Goal: Task Accomplishment & Management: Use online tool/utility

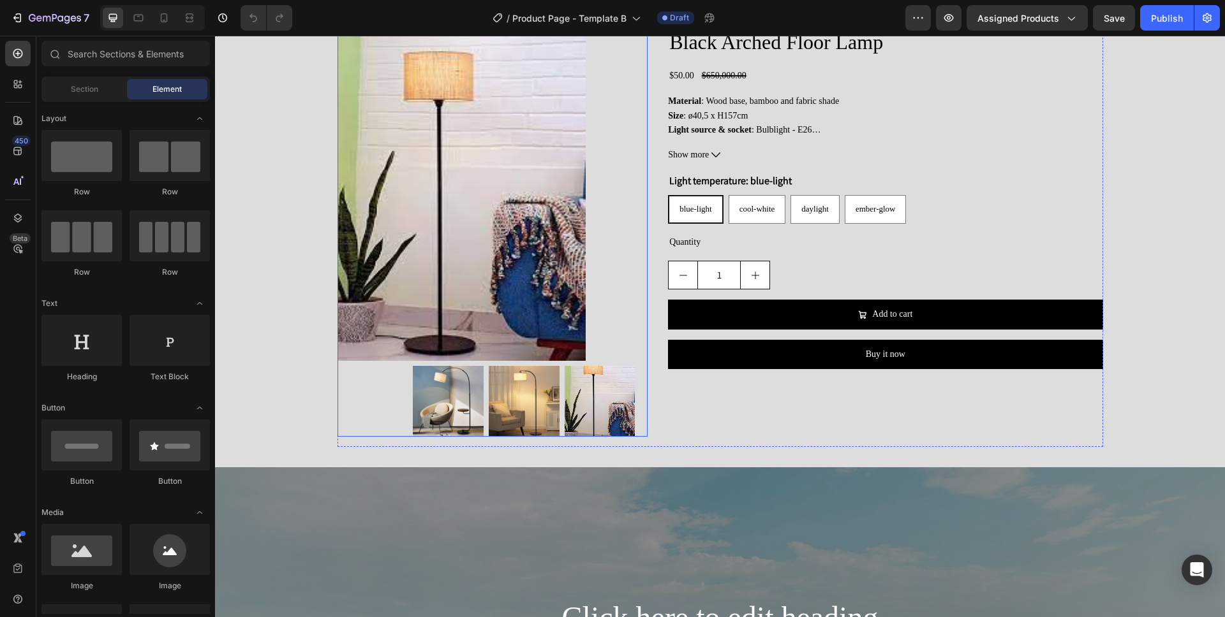
scroll to position [1272, 0]
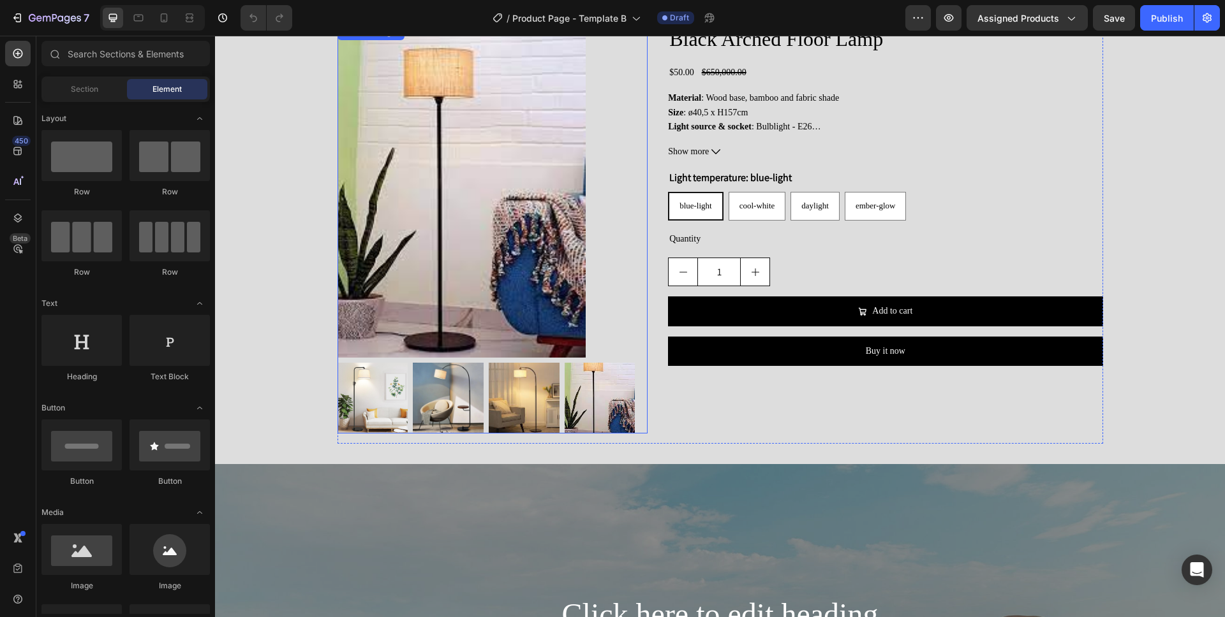
click at [613, 357] on div at bounding box center [492, 191] width 311 height 333
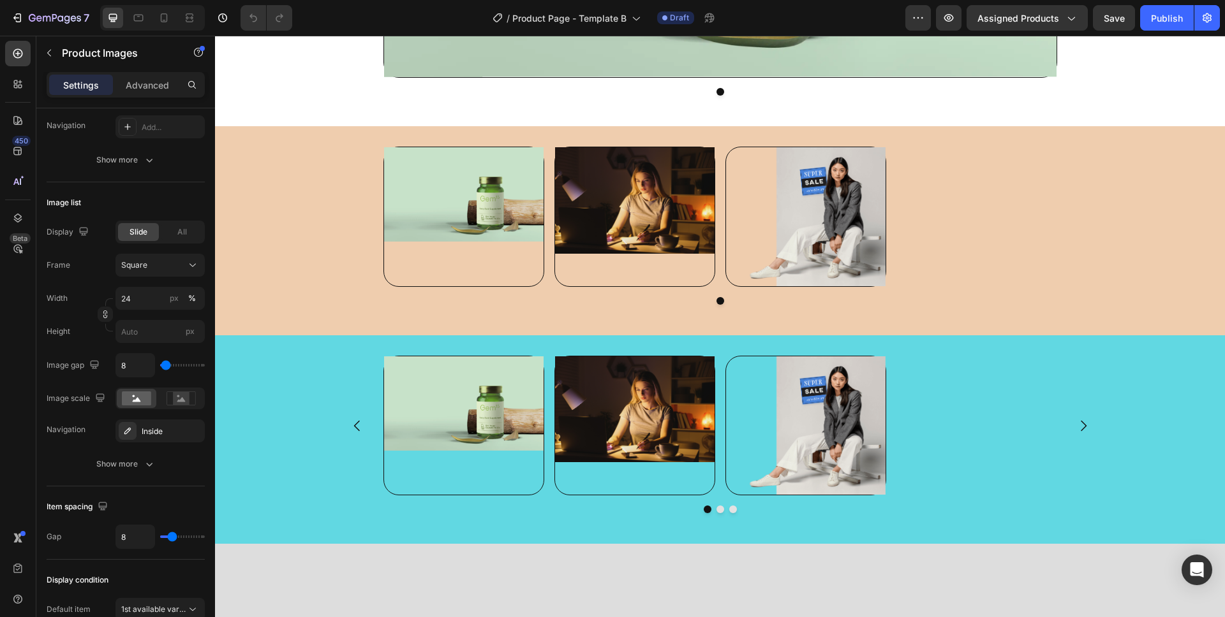
scroll to position [505, 0]
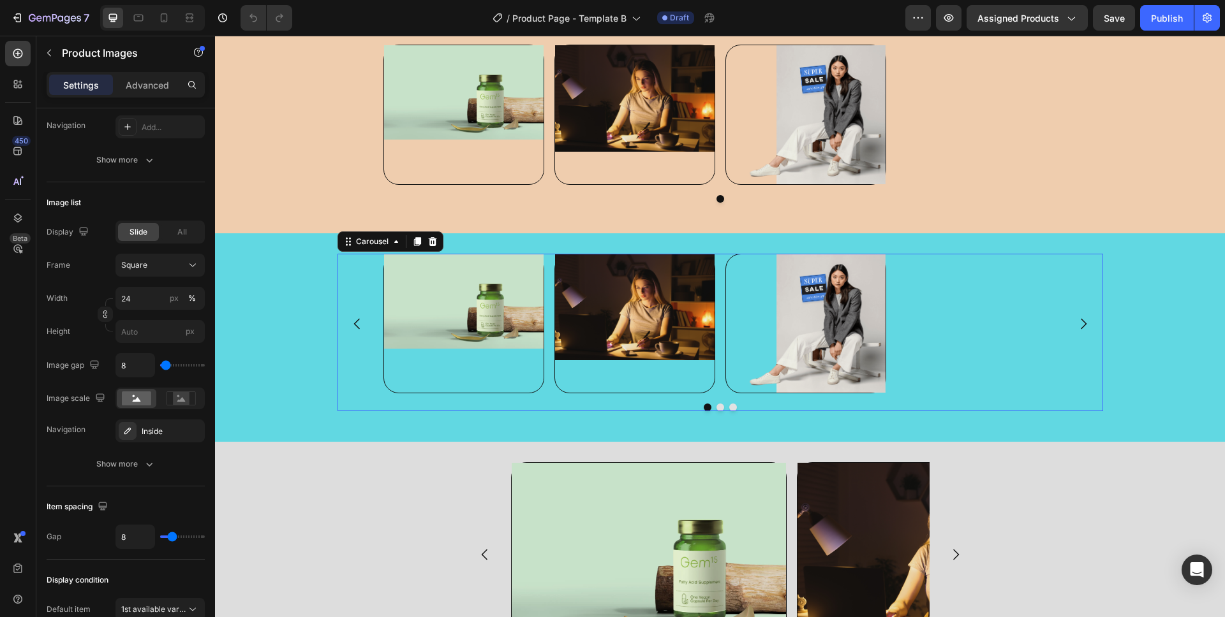
click at [940, 355] on div "Image Image Image" at bounding box center [720, 324] width 674 height 140
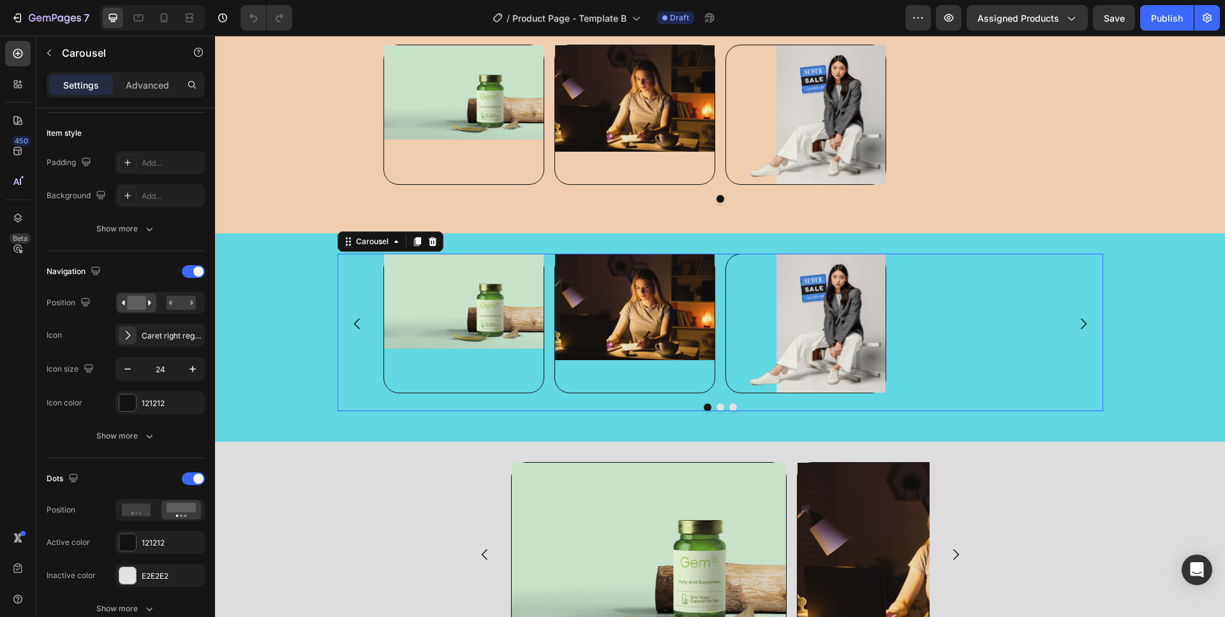
scroll to position [0, 0]
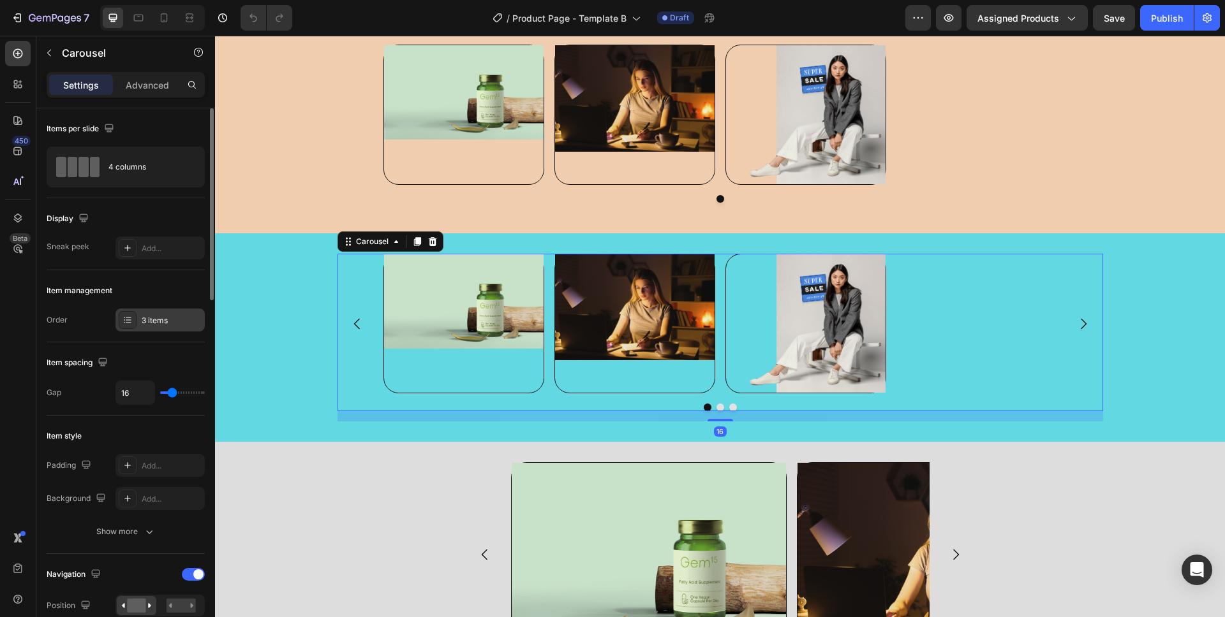
click at [154, 319] on div "3 items" at bounding box center [172, 320] width 60 height 11
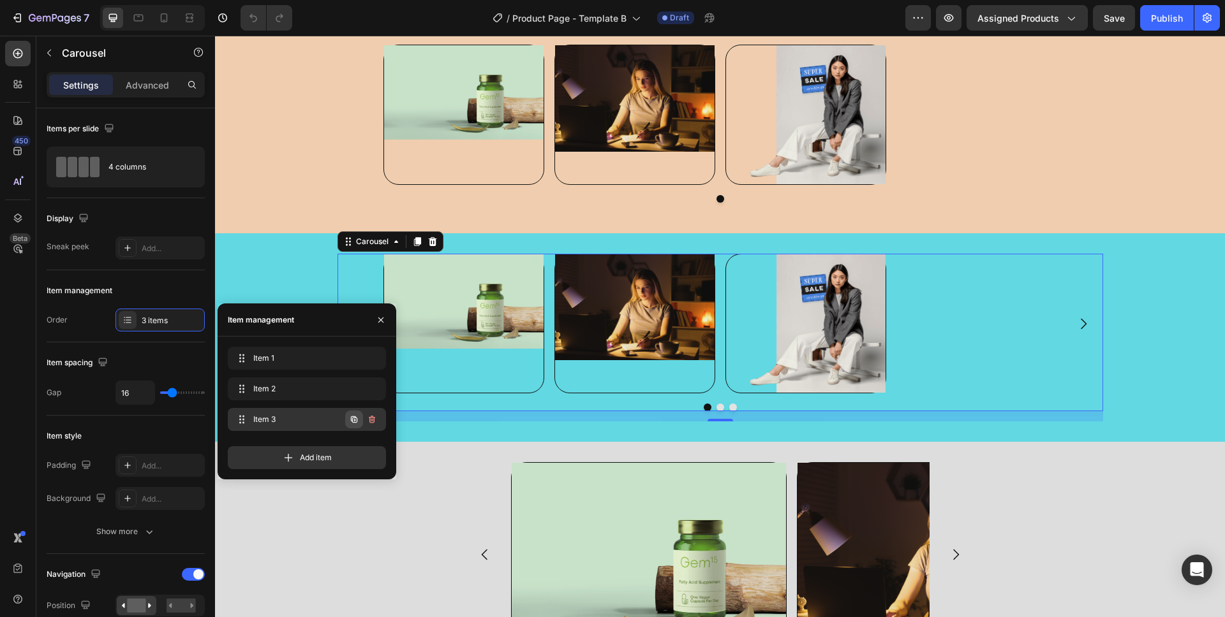
click at [355, 422] on icon "button" at bounding box center [354, 420] width 6 height 6
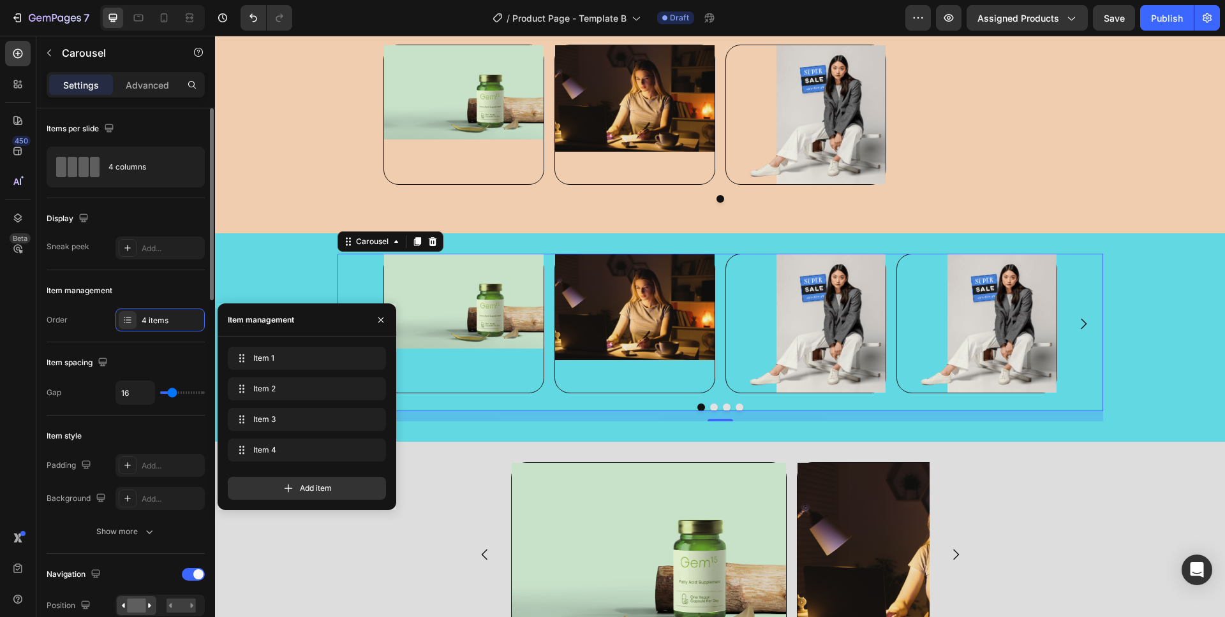
click at [179, 281] on div "Item management" at bounding box center [126, 291] width 158 height 20
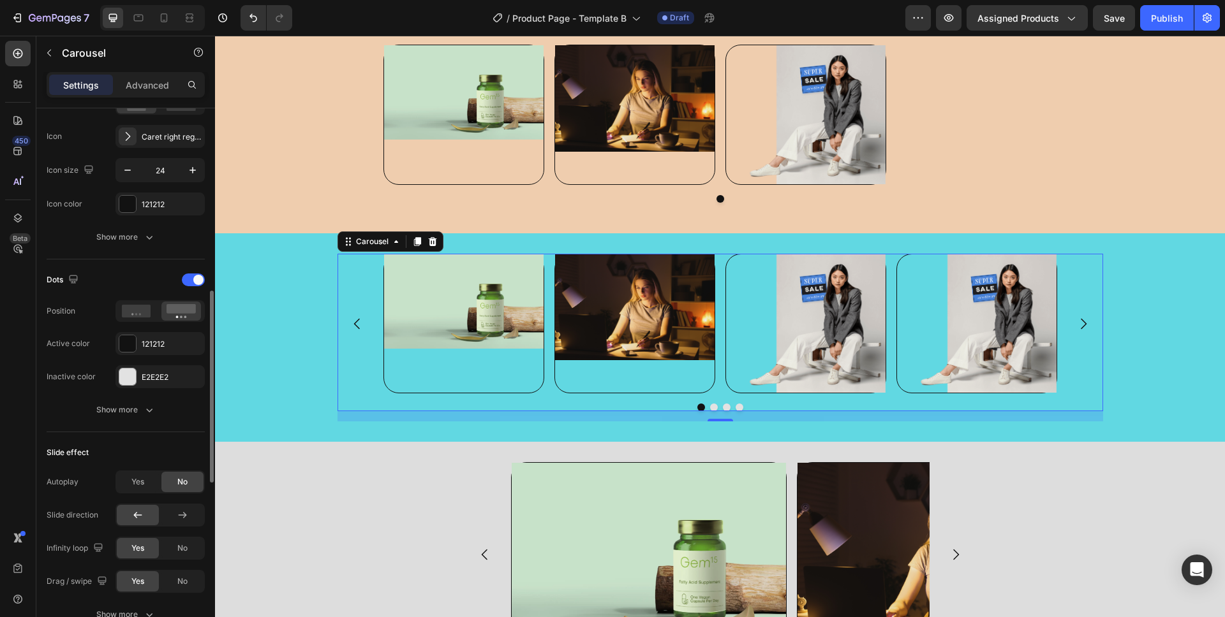
scroll to position [501, 0]
